Goal: Task Accomplishment & Management: Manage account settings

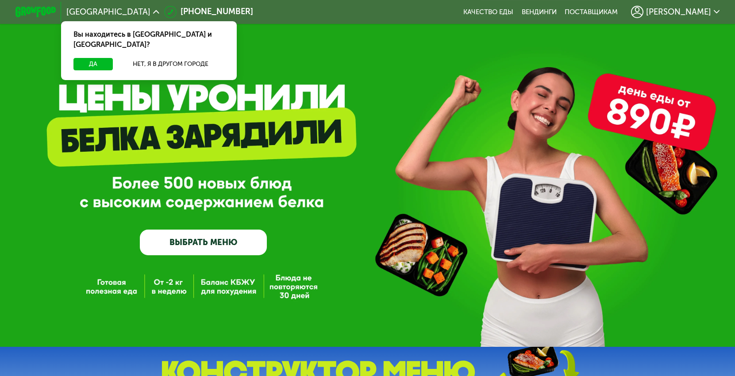
click at [699, 11] on span "[PERSON_NAME]" at bounding box center [678, 12] width 65 height 8
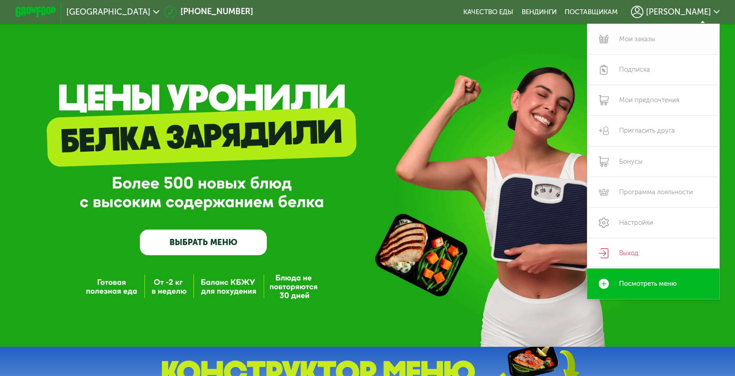
click at [672, 36] on link "Мои заказы" at bounding box center [653, 39] width 133 height 31
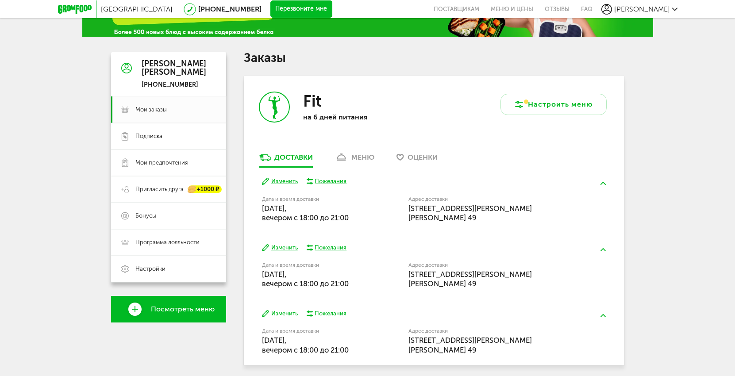
scroll to position [59, 0]
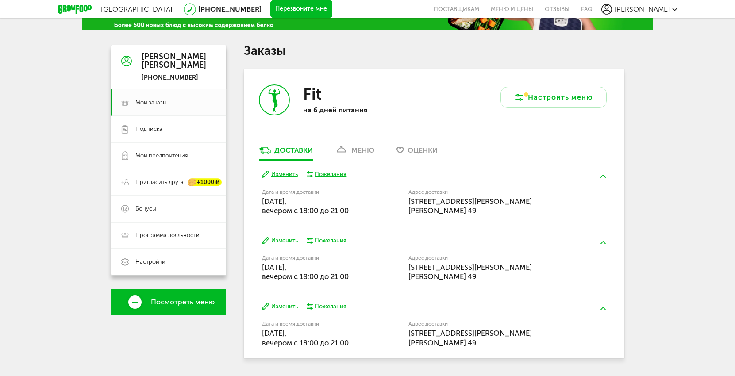
click at [366, 153] on div "меню" at bounding box center [362, 150] width 23 height 8
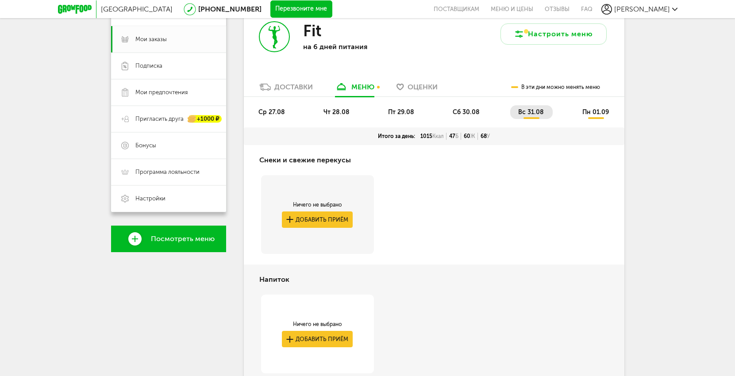
scroll to position [124, 0]
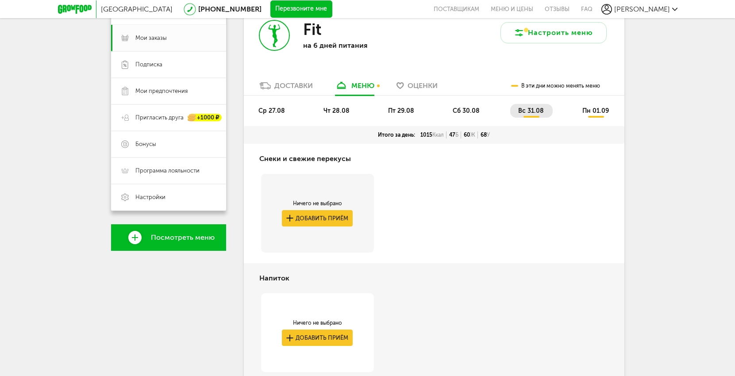
click at [281, 110] on span "ср 27.08" at bounding box center [271, 111] width 27 height 8
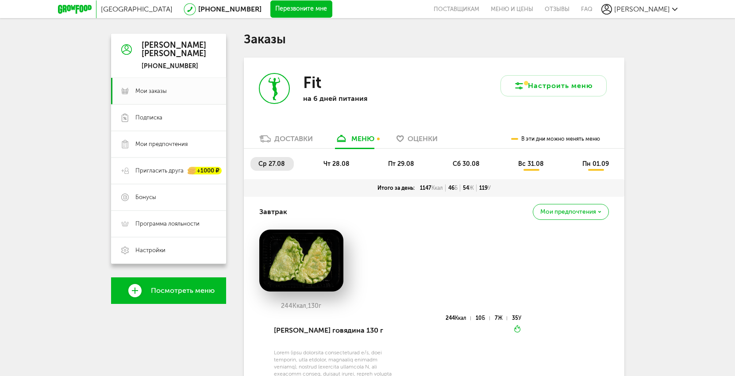
scroll to position [69, 0]
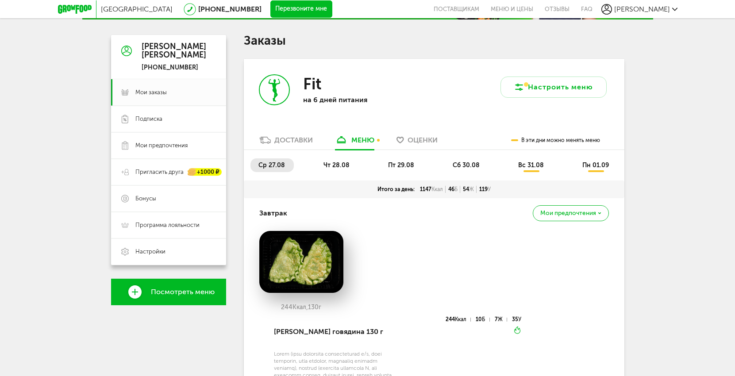
click at [339, 167] on span "чт 28.08" at bounding box center [336, 166] width 26 height 8
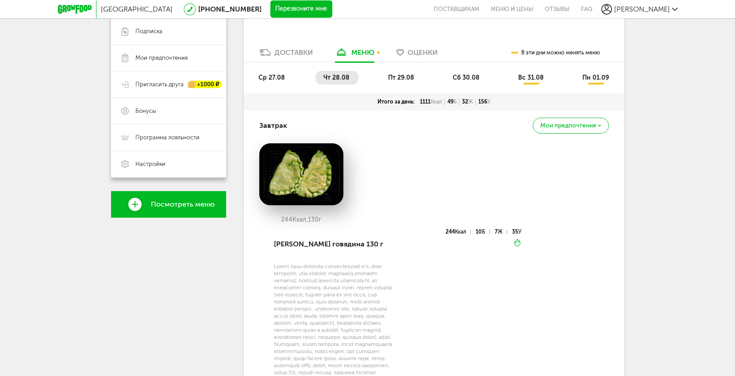
scroll to position [157, 0]
click at [283, 81] on span "ср 27.08" at bounding box center [271, 78] width 27 height 8
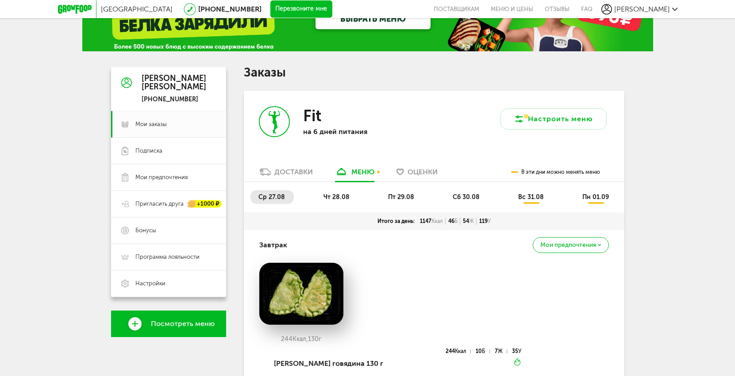
scroll to position [0, 0]
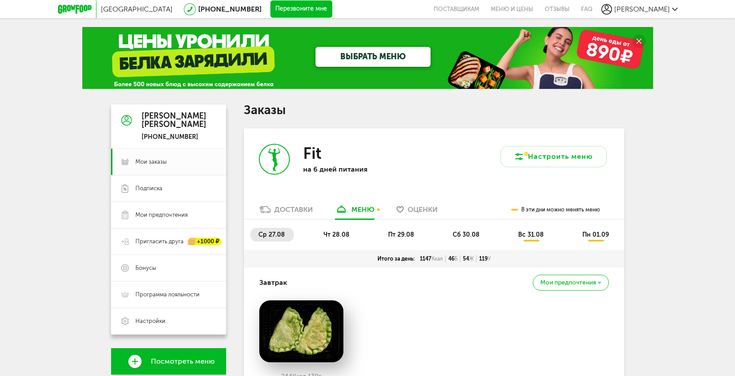
click at [334, 236] on span "чт 28.08" at bounding box center [336, 235] width 26 height 8
click at [397, 230] on li "пт 29.08" at bounding box center [401, 235] width 43 height 14
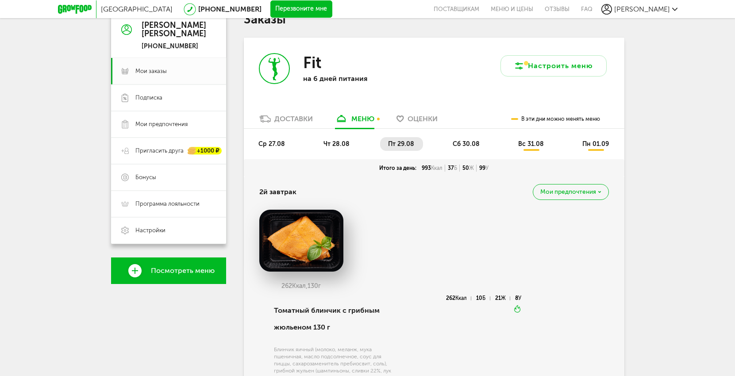
scroll to position [90, 0]
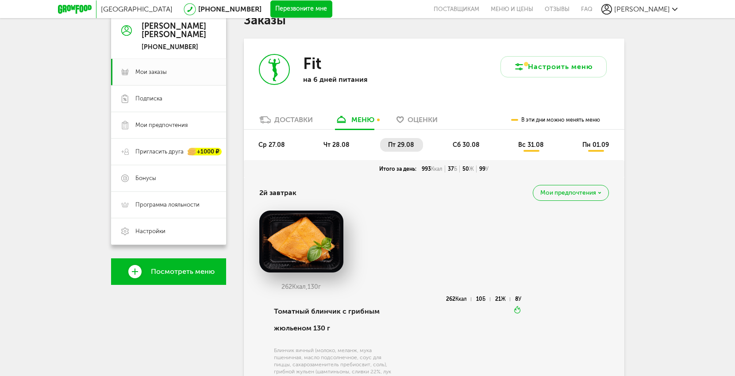
click at [456, 143] on span "сб 30.08" at bounding box center [466, 145] width 27 height 8
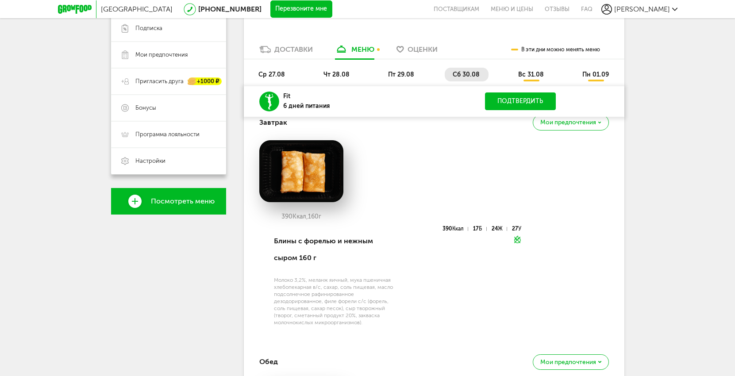
scroll to position [0, 0]
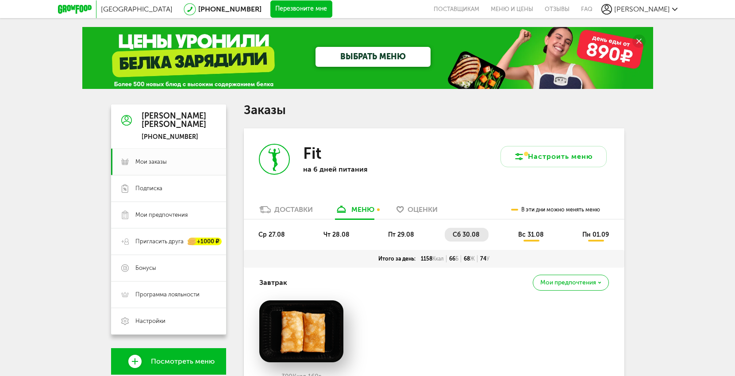
click at [517, 238] on li "вс 31.08" at bounding box center [531, 235] width 42 height 14
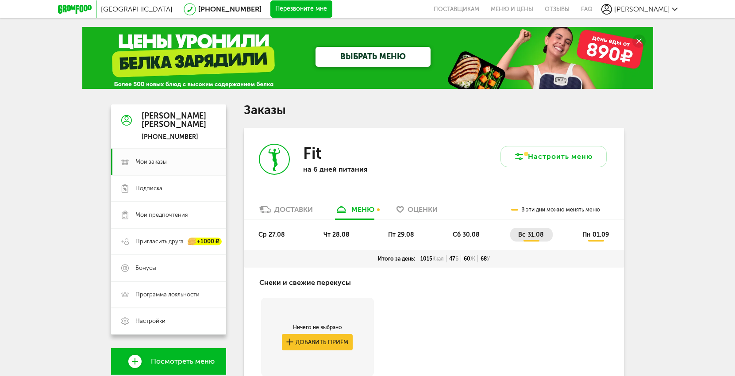
click at [597, 238] on span "пн 01.09" at bounding box center [595, 235] width 27 height 8
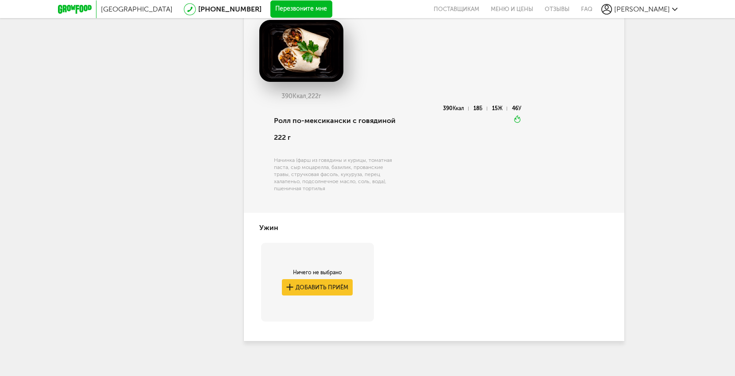
scroll to position [1251, 0]
